Goal: Transaction & Acquisition: Purchase product/service

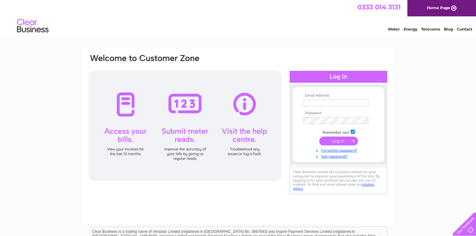
type input "liam@southcoastretail.co.uk"
click at [337, 144] on input "submit" at bounding box center [338, 141] width 39 height 9
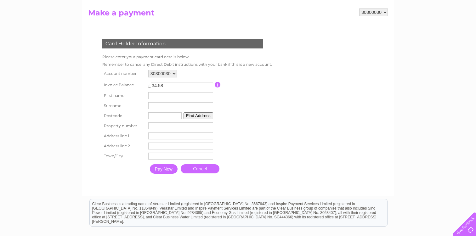
scroll to position [64, 0]
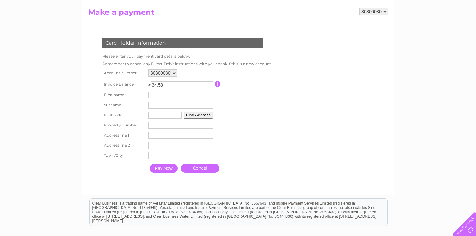
click at [159, 115] on input "text" at bounding box center [164, 115] width 33 height 7
type input "BH11 9SE"
type input "Liam"
type input "Searle"
type input "38"
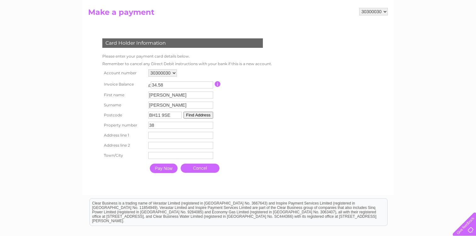
type input "38 runnymead ave"
type input "Bearwood"
type input "Bournemouth"
click at [167, 168] on input "Pay Now" at bounding box center [164, 168] width 28 height 9
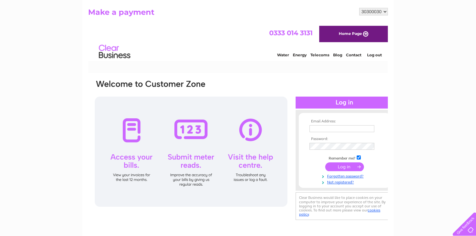
scroll to position [0, 0]
click at [333, 123] on th "Email Address:" at bounding box center [344, 121] width 73 height 4
click at [333, 128] on input "text" at bounding box center [341, 128] width 65 height 7
type input "liam@southcoastretail.co.uk"
click at [350, 166] on input "submit" at bounding box center [344, 166] width 39 height 9
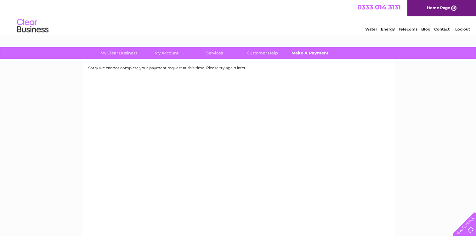
click at [304, 54] on link "Make A Payment" at bounding box center [310, 53] width 52 height 12
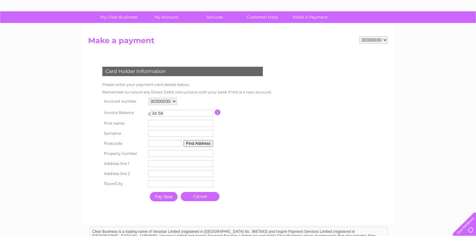
scroll to position [36, 0]
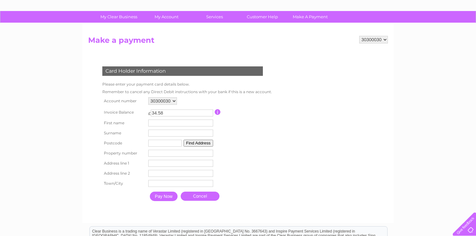
click at [371, 35] on div "30300030 Make a payment Card Holder Information Please enter your payment card …" at bounding box center [237, 123] width 311 height 200
click at [370, 37] on select "30300030" at bounding box center [373, 40] width 29 height 8
click at [359, 36] on select "30300030" at bounding box center [373, 40] width 29 height 8
click at [370, 37] on select "30300030" at bounding box center [373, 40] width 29 height 8
click at [359, 36] on select "30300030" at bounding box center [373, 40] width 29 height 8
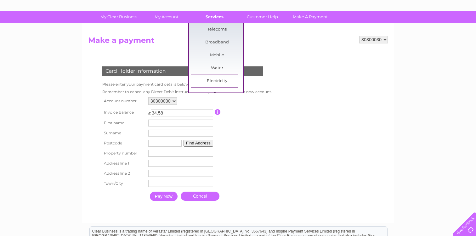
click at [222, 20] on link "Services" at bounding box center [214, 17] width 52 height 12
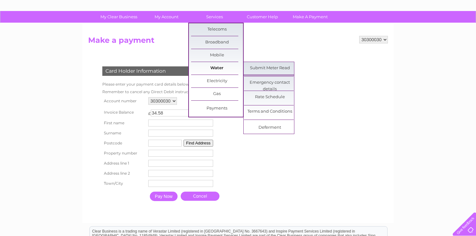
click at [221, 69] on link "Water" at bounding box center [217, 68] width 52 height 13
click at [214, 66] on link "Water" at bounding box center [217, 68] width 52 height 13
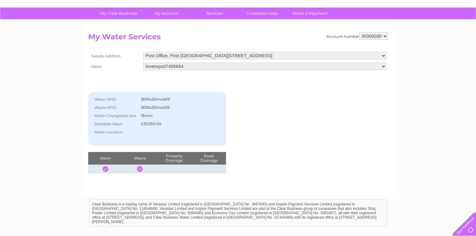
scroll to position [46, 0]
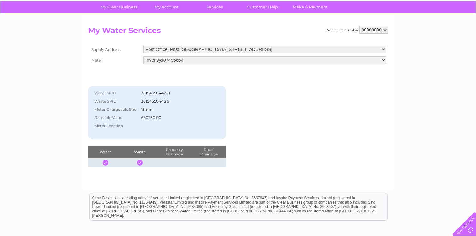
click at [270, 141] on div "Account number 30300030 My Water Services Supply Address Post Office, Post [GEO…" at bounding box center [237, 96] width 299 height 141
click at [259, 59] on select "Invensys07495664" at bounding box center [264, 60] width 243 height 8
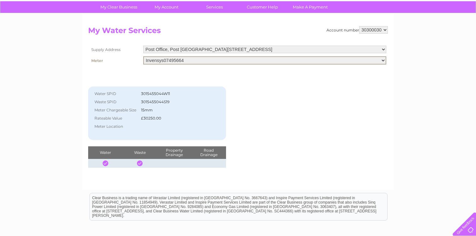
click at [256, 48] on select "Post Office, Post Offic Trinity Street, Dorchester, Dorset, DT1 1DH" at bounding box center [264, 50] width 243 height 8
click at [143, 46] on select "Post Office, Post Offic Trinity Street, Dorchester, Dorset, DT1 1DH" at bounding box center [264, 50] width 243 height 8
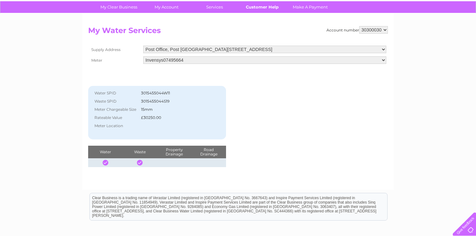
click at [269, 8] on link "Customer Help" at bounding box center [262, 7] width 52 height 12
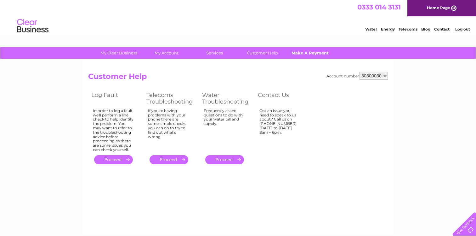
click at [308, 50] on link "Make A Payment" at bounding box center [310, 53] width 52 height 12
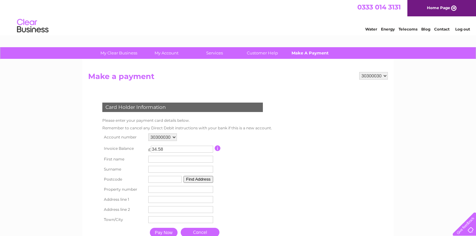
click at [308, 49] on link "Make A Payment" at bounding box center [310, 53] width 52 height 12
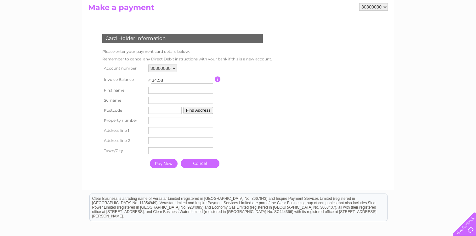
scroll to position [71, 0]
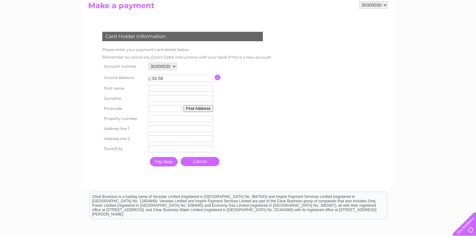
click at [167, 114] on td "Property Number" at bounding box center [181, 119] width 68 height 10
click at [161, 110] on input "text" at bounding box center [164, 108] width 33 height 7
type input "DT11DH"
type input "dorchester post"
type input "Office"
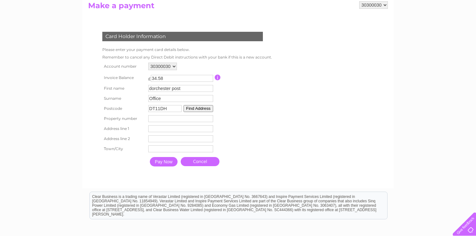
type input "post office [GEOGRAPHIC_DATA]"
type input "dorchester"
click at [167, 164] on input "Pay Now" at bounding box center [164, 161] width 28 height 9
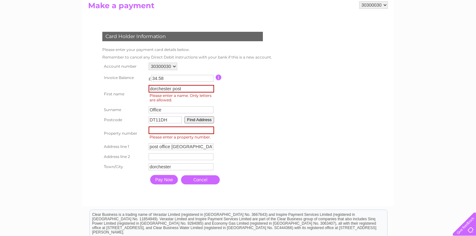
click at [180, 133] on input "number" at bounding box center [180, 130] width 65 height 8
drag, startPoint x: 179, startPoint y: 131, endPoint x: 173, endPoint y: 132, distance: 6.1
click at [173, 132] on input "number" at bounding box center [180, 130] width 65 height 8
click at [254, 112] on table "Account number 30300030 Invoice Balance £ 34.58 First name dorchester post" at bounding box center [186, 124] width 171 height 126
click at [182, 129] on input "number" at bounding box center [180, 130] width 65 height 8
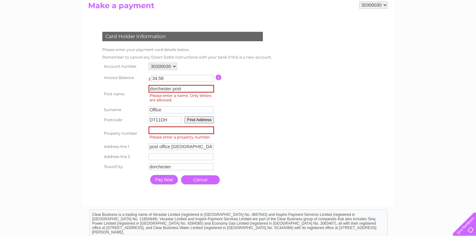
click at [183, 129] on input "number" at bounding box center [180, 130] width 65 height 8
click at [197, 119] on button "Find Address" at bounding box center [199, 119] width 30 height 7
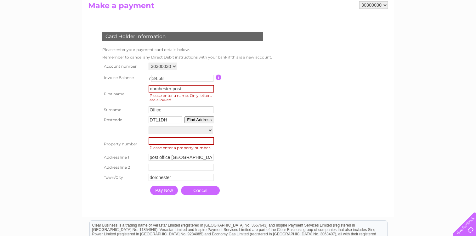
drag, startPoint x: 197, startPoint y: 119, endPoint x: 198, endPoint y: 157, distance: 38.1
click at [199, 157] on tbody "Account number 30300030 Invoice Balance £ 34.58 Surname" at bounding box center [186, 129] width 171 height 137
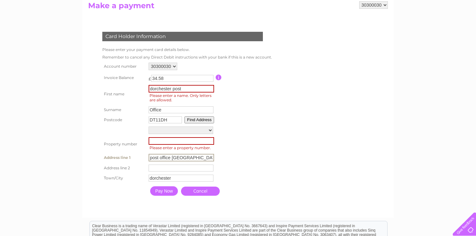
drag, startPoint x: 198, startPoint y: 157, endPoint x: 136, endPoint y: 157, distance: 62.3
click at [136, 157] on tr "Address line 1 post office Trinity St Address Line One" at bounding box center [186, 157] width 171 height 11
click at [151, 144] on input "number" at bounding box center [180, 141] width 65 height 8
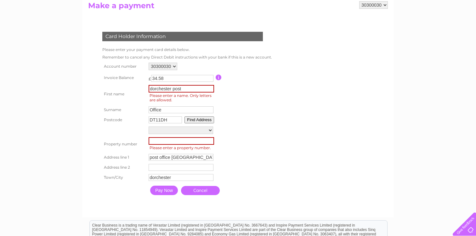
click at [154, 148] on span "Please enter a property number." at bounding box center [181, 148] width 67 height 6
drag, startPoint x: 185, startPoint y: 87, endPoint x: 171, endPoint y: 89, distance: 14.0
click at [171, 89] on input "dorchester post" at bounding box center [180, 89] width 65 height 8
click at [189, 90] on input "dorcheste" at bounding box center [180, 89] width 65 height 8
type input "dorcheste"
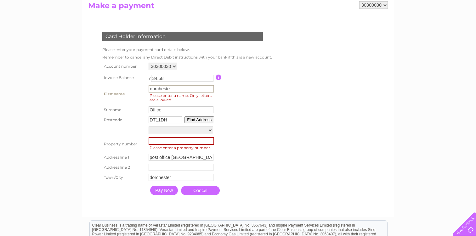
click at [158, 146] on span "Please enter a property number." at bounding box center [181, 148] width 67 height 6
click at [148, 144] on input "number" at bounding box center [180, 141] width 65 height 8
type input "0"
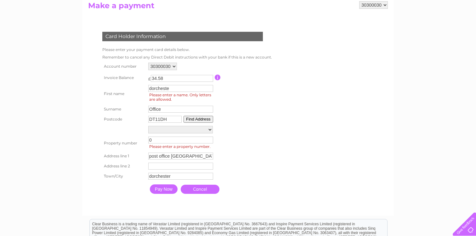
click at [185, 204] on div at bounding box center [183, 203] width 191 height 13
click at [170, 194] on input "Pay Now" at bounding box center [164, 188] width 28 height 9
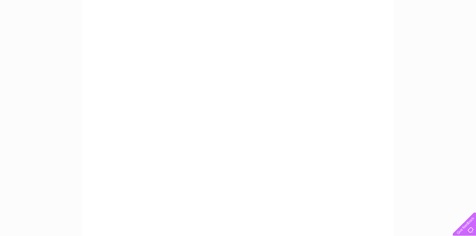
scroll to position [94, 0]
